Goal: Task Accomplishment & Management: Manage account settings

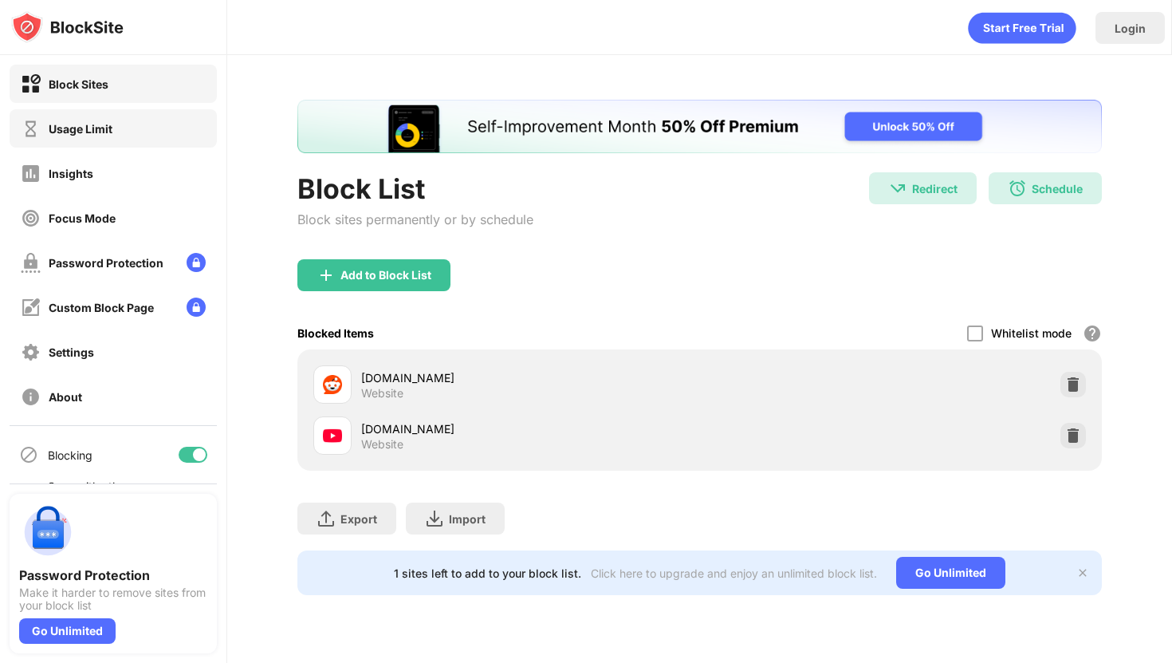
click at [189, 124] on div "Usage Limit" at bounding box center [113, 128] width 207 height 38
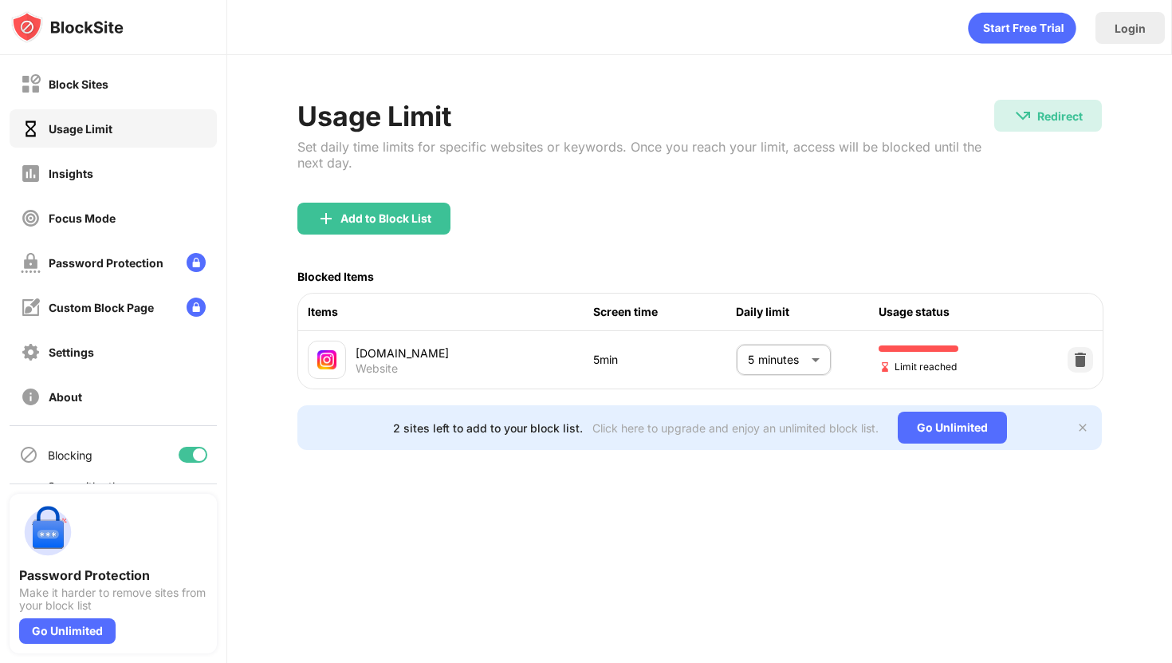
click at [805, 368] on body "Block Sites Usage Limit Insights Focus Mode Password Protection Custom Block Pa…" at bounding box center [586, 331] width 1172 height 663
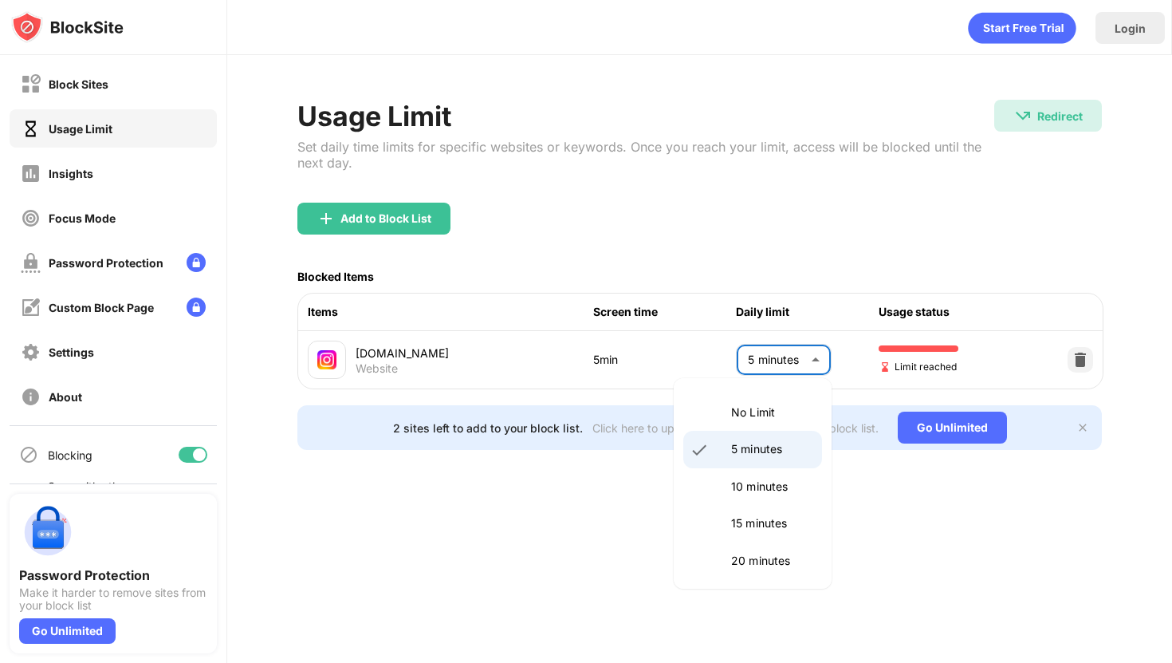
click at [776, 445] on p "5 minutes" at bounding box center [771, 449] width 81 height 18
click at [774, 372] on body "Block Sites Usage Limit Insights Focus Mode Password Protection Custom Block Pa…" at bounding box center [586, 331] width 1172 height 663
click at [753, 400] on li "No Limit" at bounding box center [752, 412] width 139 height 37
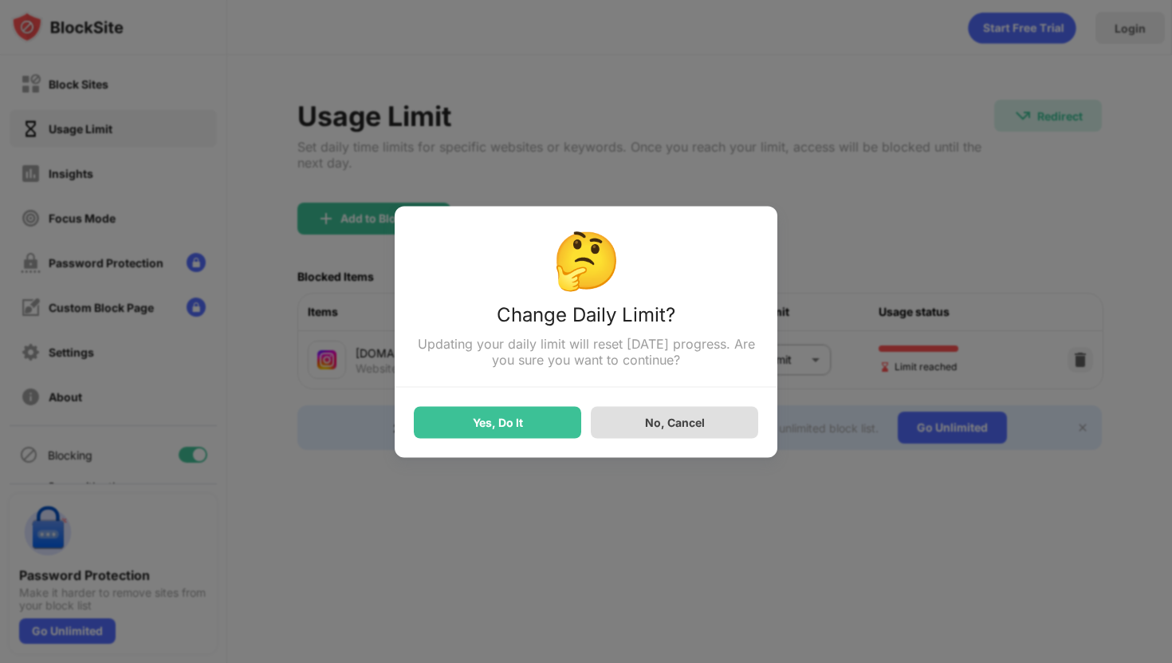
click at [439, 440] on div "🤔 Change Daily Limit? Updating your daily limit will reset [DATE] progress. Are…" at bounding box center [586, 331] width 383 height 251
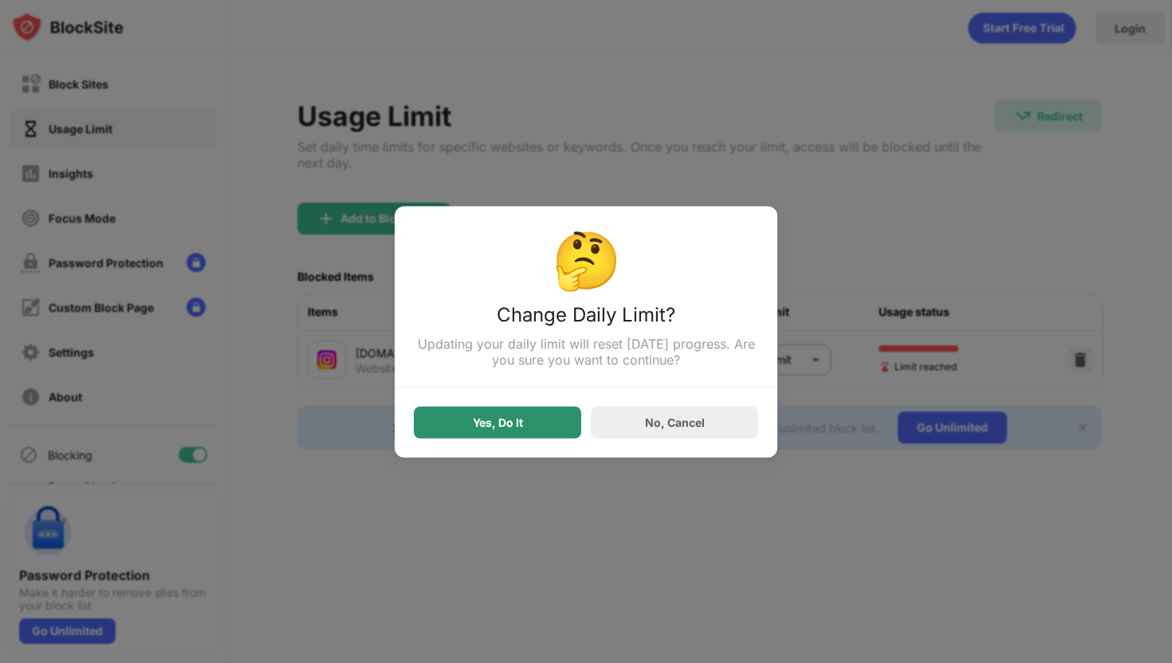
click at [456, 435] on div "Yes, Do It" at bounding box center [497, 422] width 167 height 32
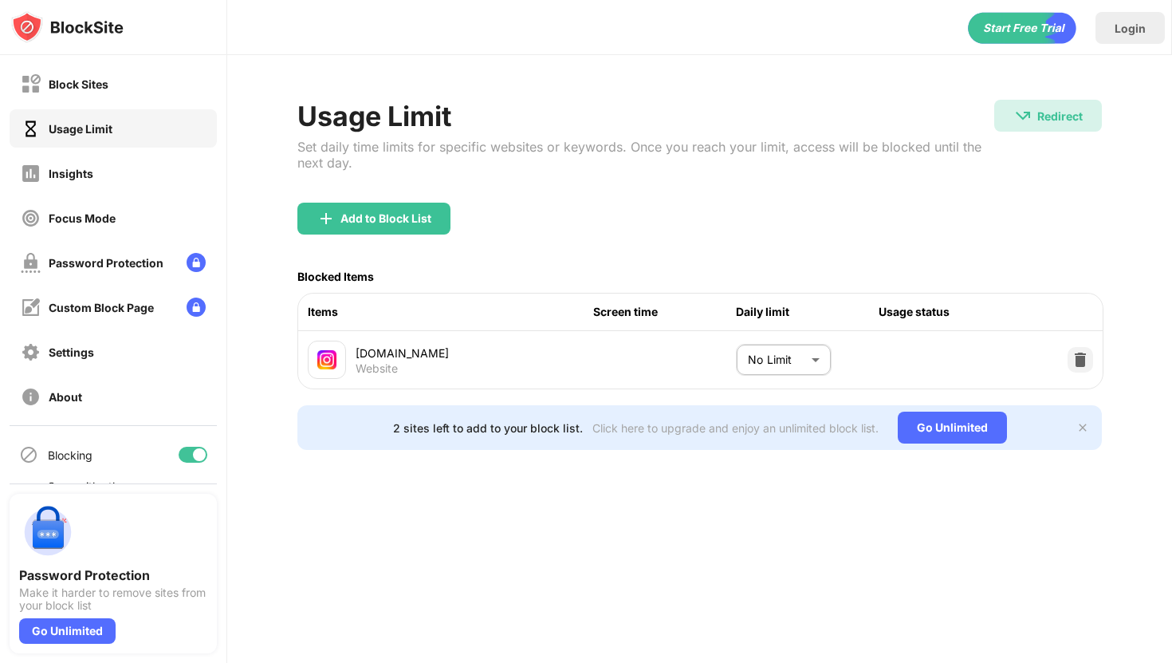
click at [760, 366] on body "Block Sites Usage Limit Insights Focus Mode Password Protection Custom Block Pa…" at bounding box center [586, 331] width 1172 height 663
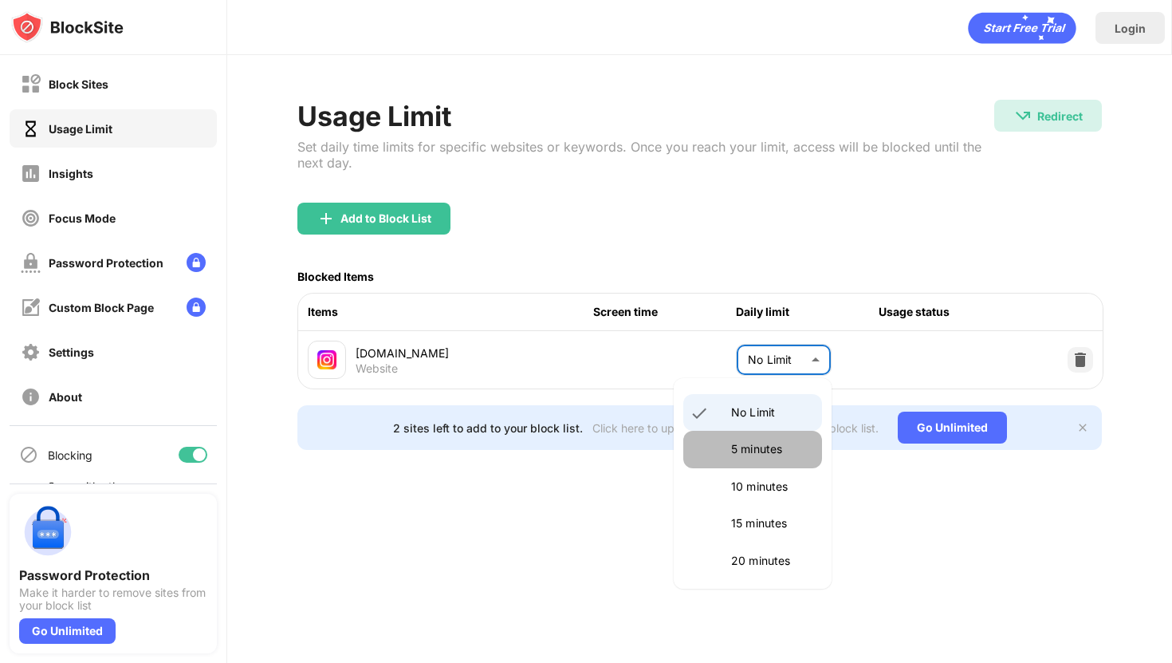
click at [736, 448] on p "5 minutes" at bounding box center [771, 449] width 81 height 18
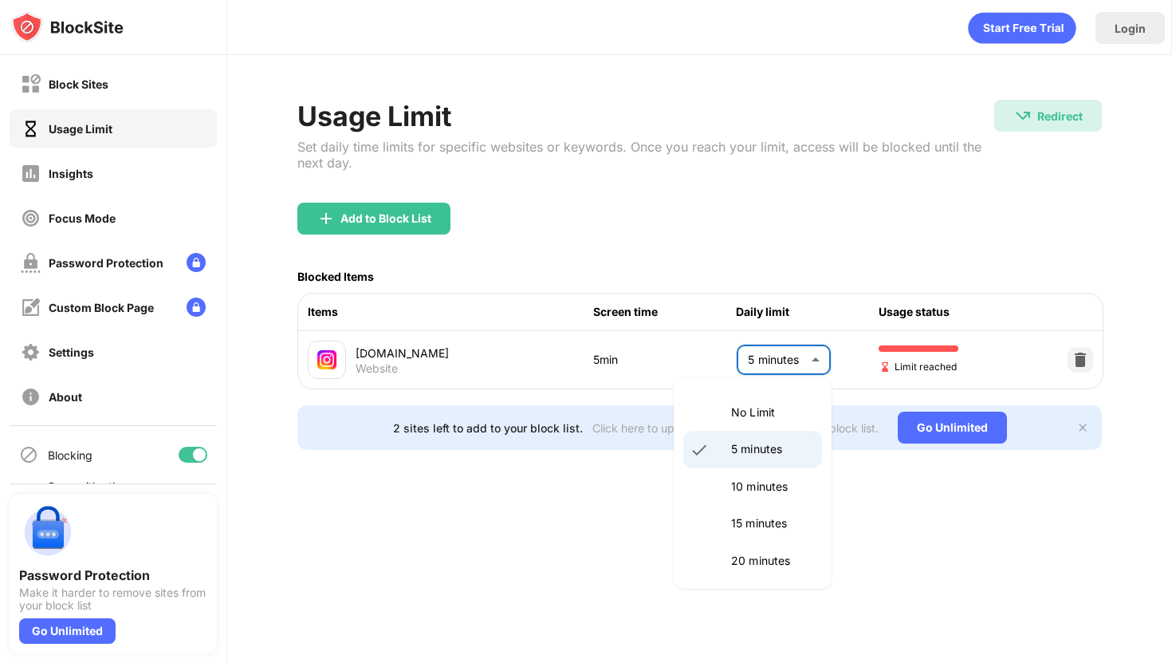
click at [777, 349] on body "Block Sites Usage Limit Insights Focus Mode Password Protection Custom Block Pa…" at bounding box center [586, 331] width 1172 height 663
click at [758, 441] on p "5 minutes" at bounding box center [771, 449] width 81 height 18
click at [770, 354] on body "Block Sites Usage Limit Insights Focus Mode Password Protection Custom Block Pa…" at bounding box center [586, 331] width 1172 height 663
click at [767, 411] on p "No Limit" at bounding box center [771, 412] width 81 height 18
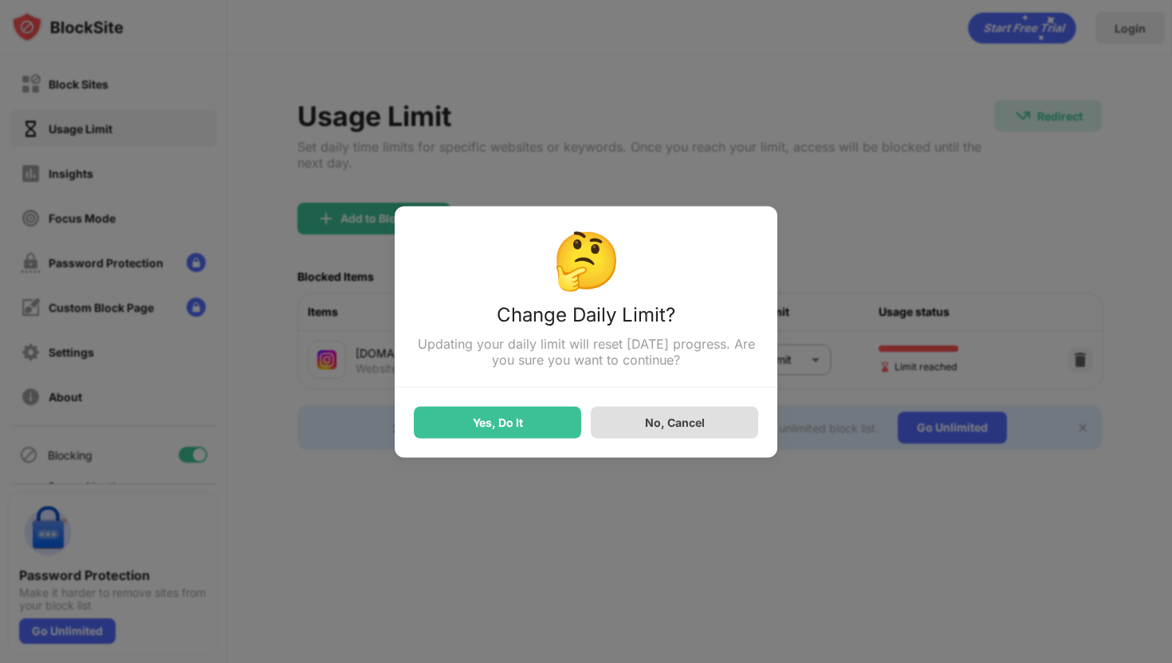
click at [555, 420] on div "Yes, Do It" at bounding box center [497, 422] width 167 height 32
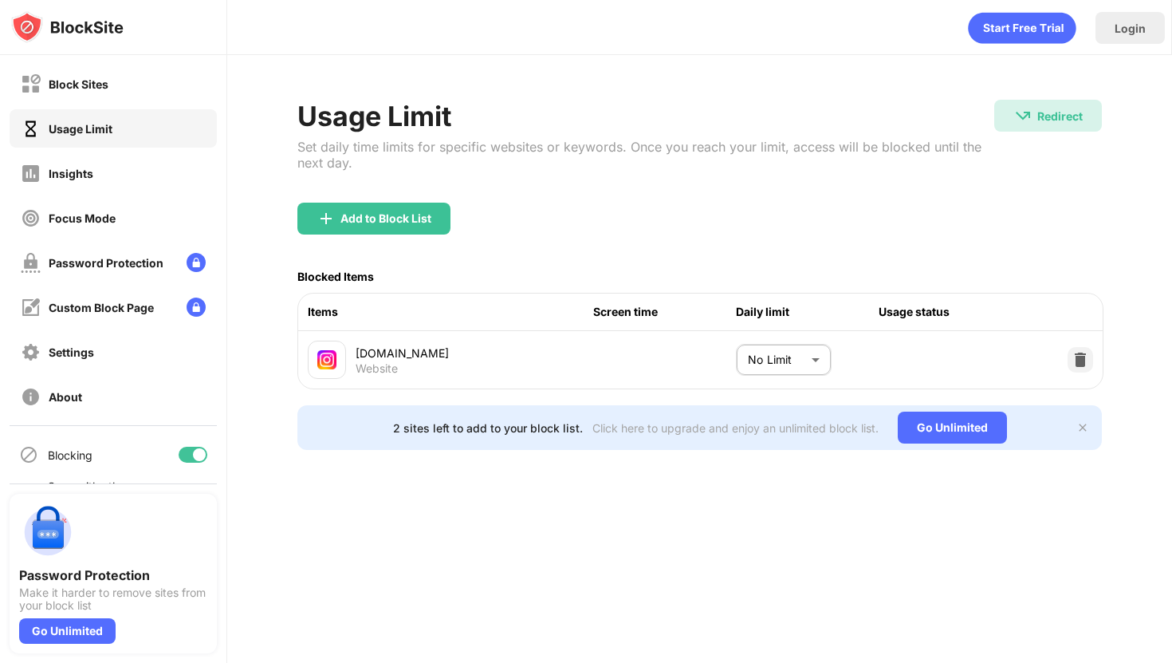
click at [776, 384] on div "[DOMAIN_NAME] Website No Limit ******** ​" at bounding box center [700, 359] width 805 height 57
click at [776, 364] on body "Block Sites Usage Limit Insights Focus Mode Password Protection Custom Block Pa…" at bounding box center [586, 331] width 1172 height 663
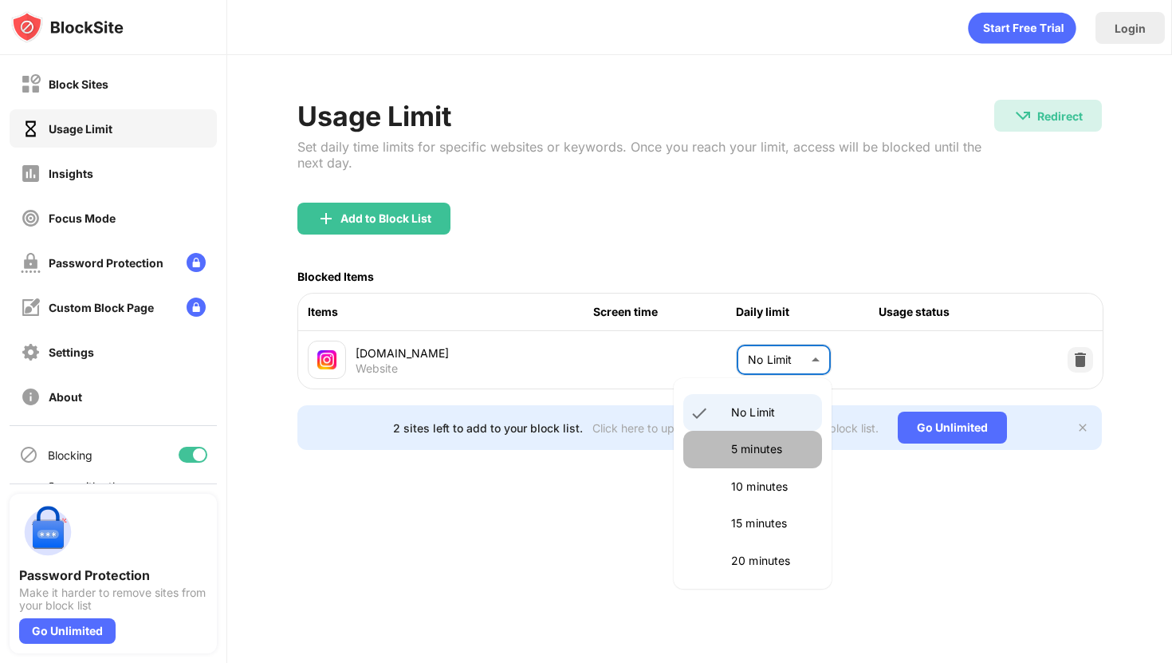
click at [757, 446] on p "5 minutes" at bounding box center [771, 449] width 81 height 18
type input "*"
